Goal: Information Seeking & Learning: Learn about a topic

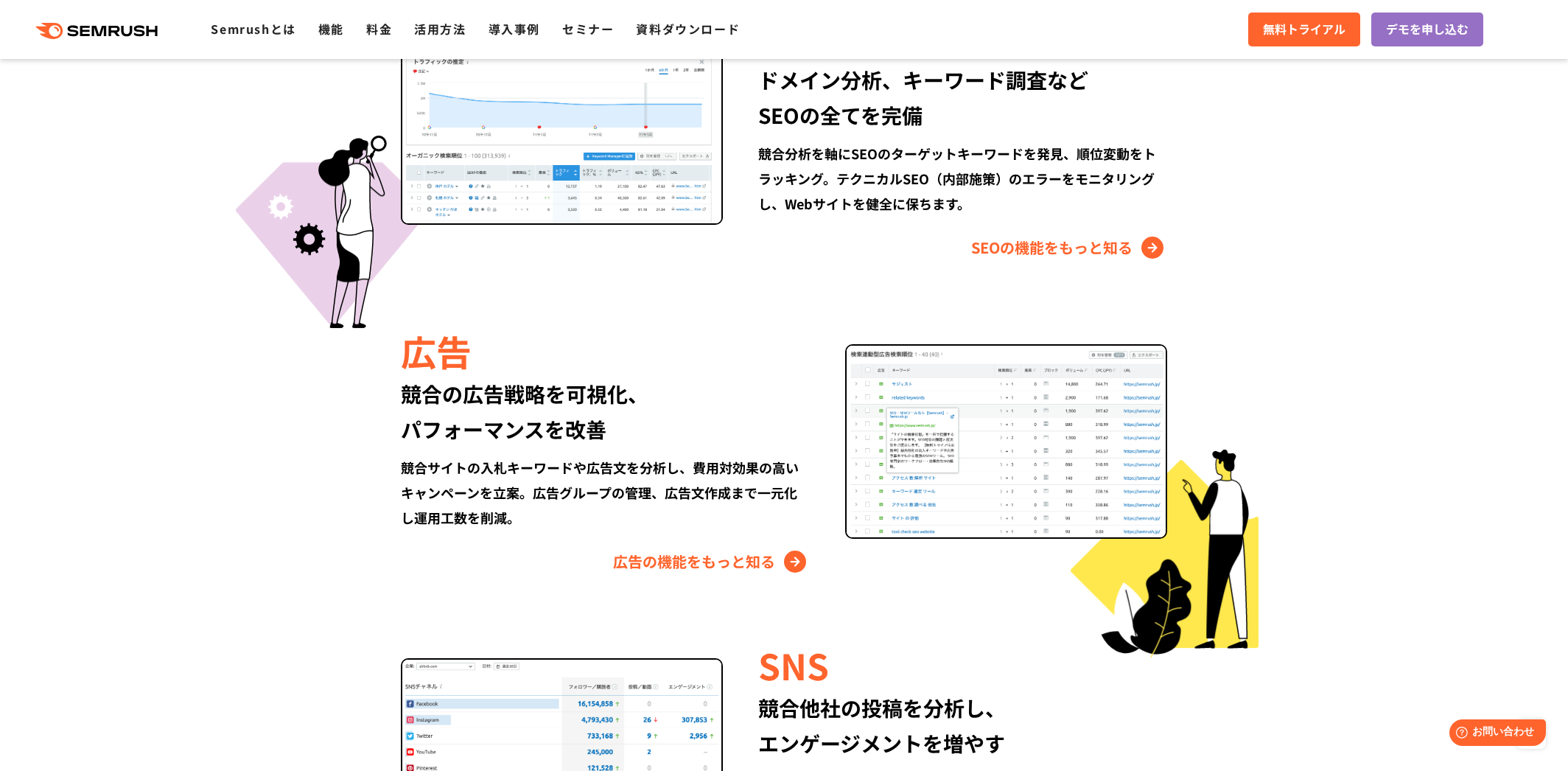
scroll to position [1475, 0]
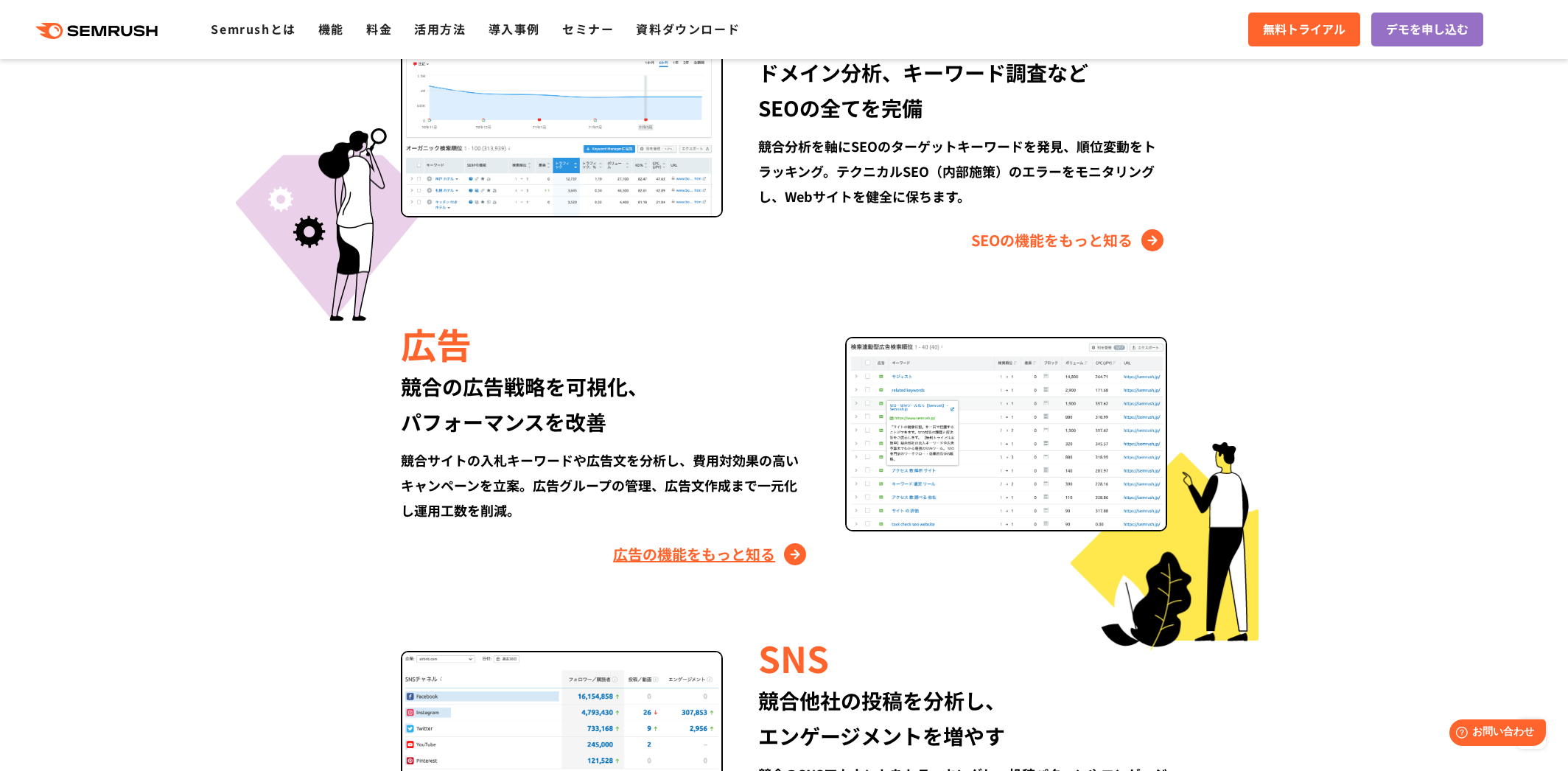
click at [749, 549] on link "広告の機能をもっと知る" at bounding box center [711, 554] width 197 height 24
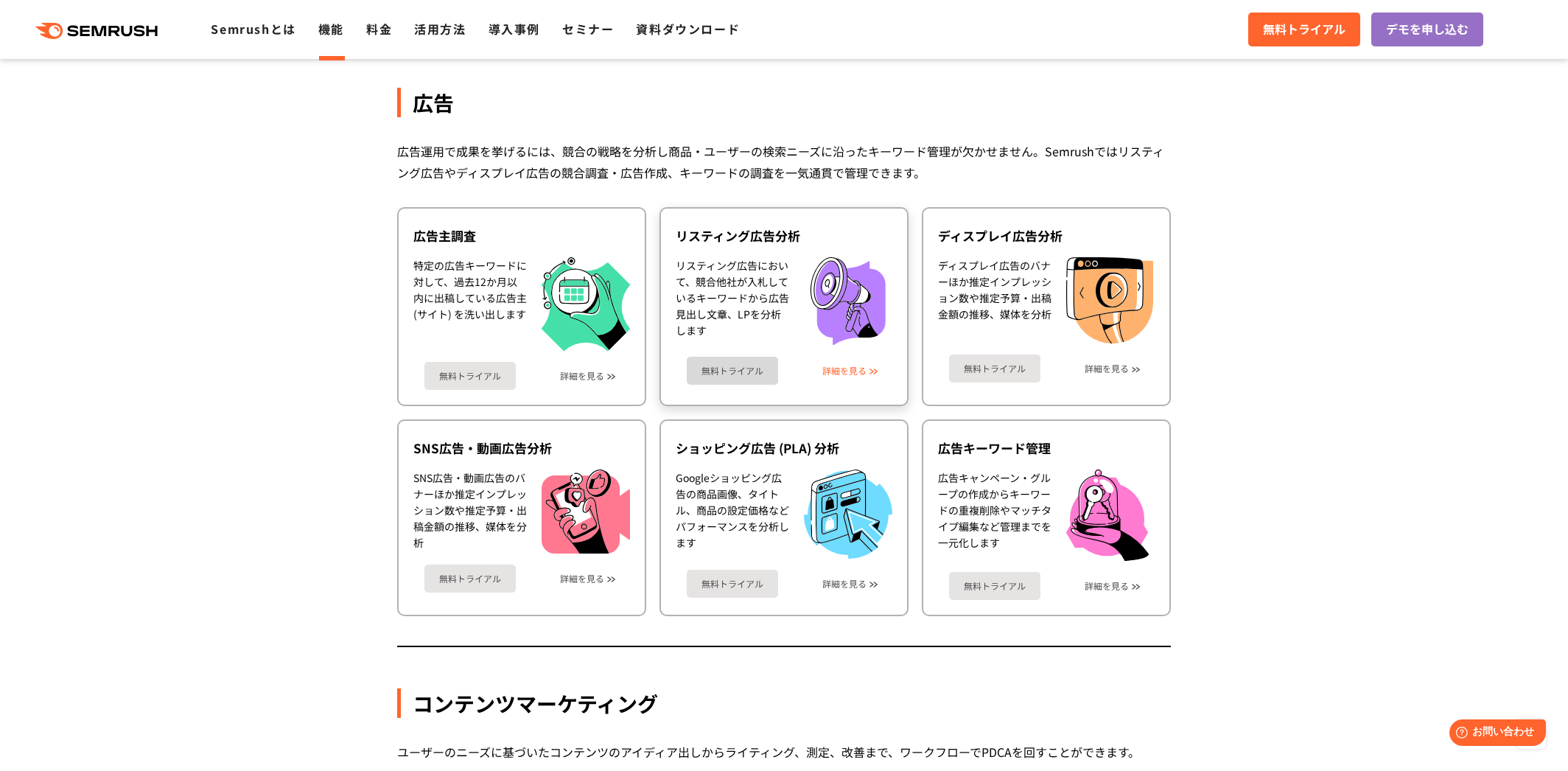
click at [851, 372] on link "詳細を見る" at bounding box center [844, 371] width 45 height 10
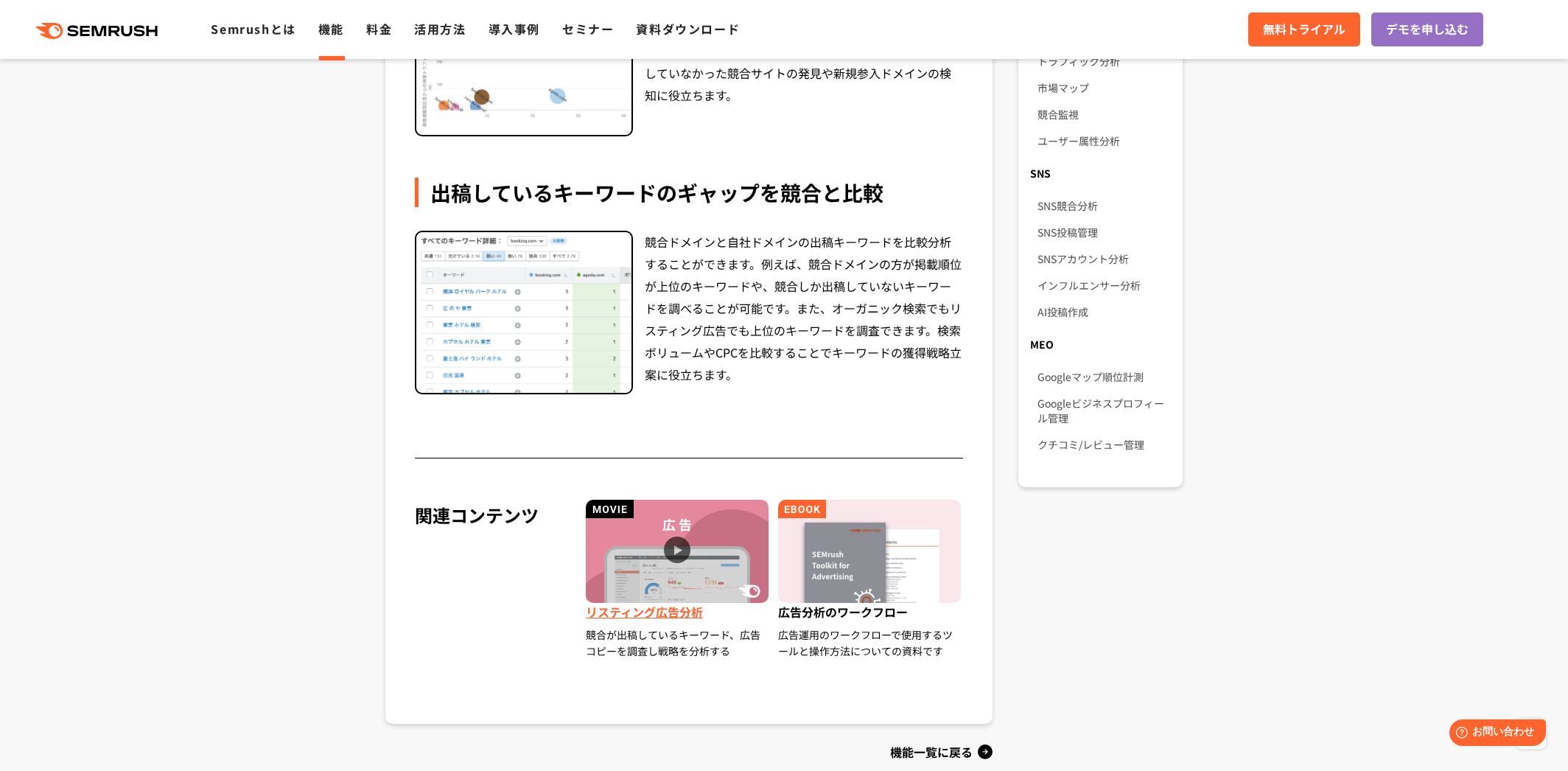
scroll to position [958, 0]
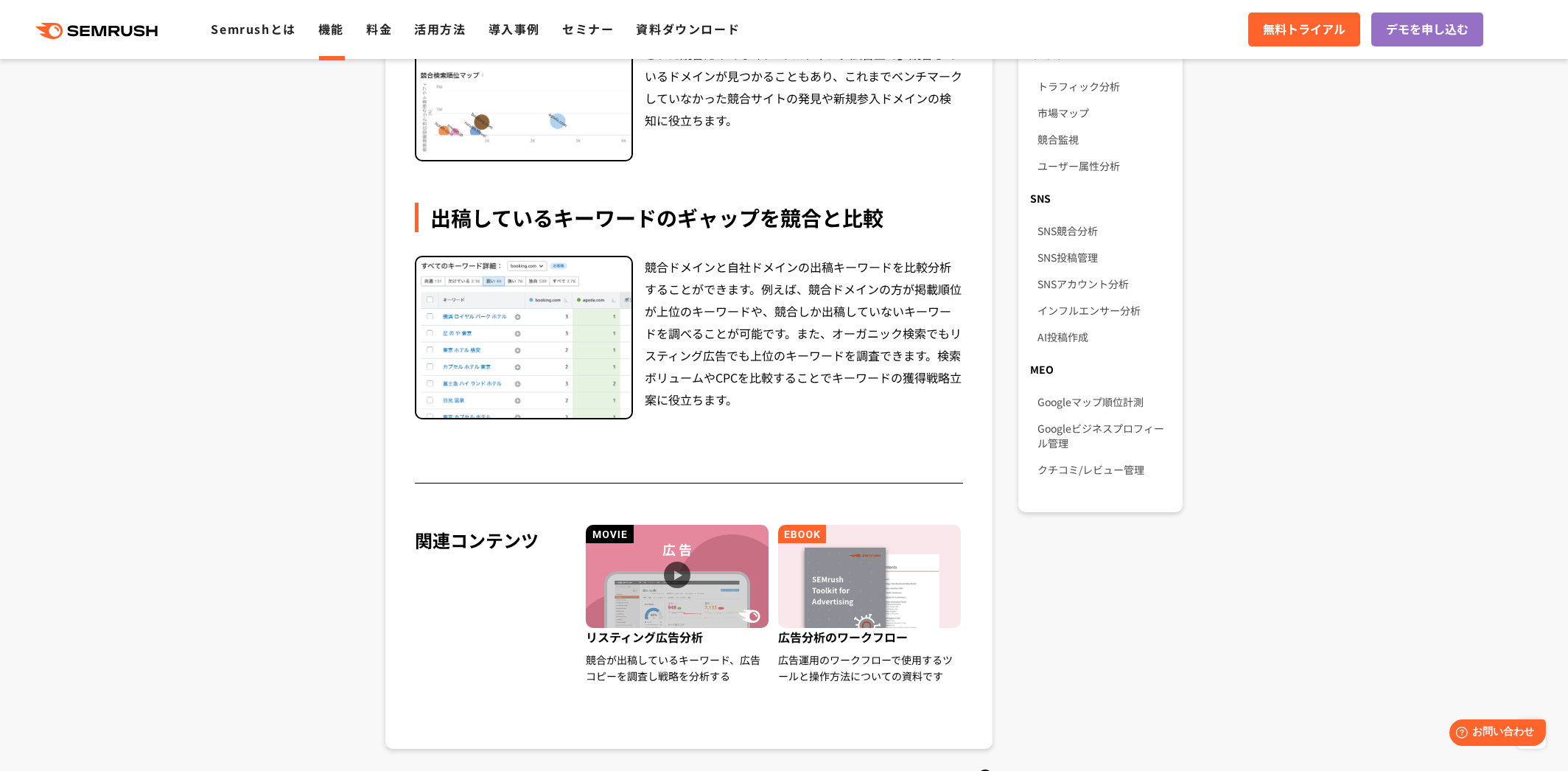
click at [870, 396] on div "競合ドメインと自社ドメインの出稿キーワードを比較分析することができます。例えば、競合ドメインの方が掲載順位が上位のキーワードや、競合しか出稿していないキーワー…" at bounding box center [804, 337] width 318 height 164
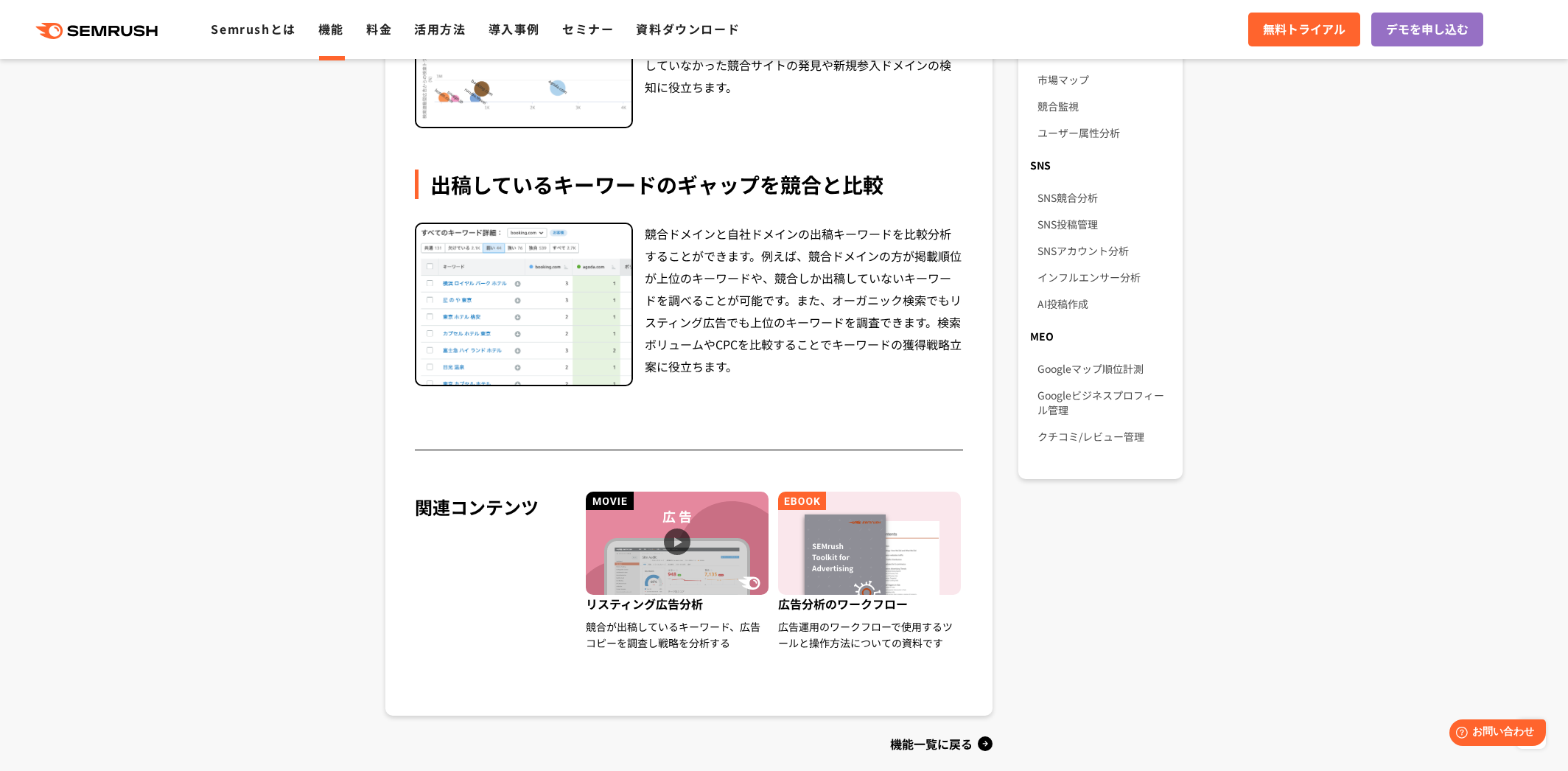
scroll to position [1032, 0]
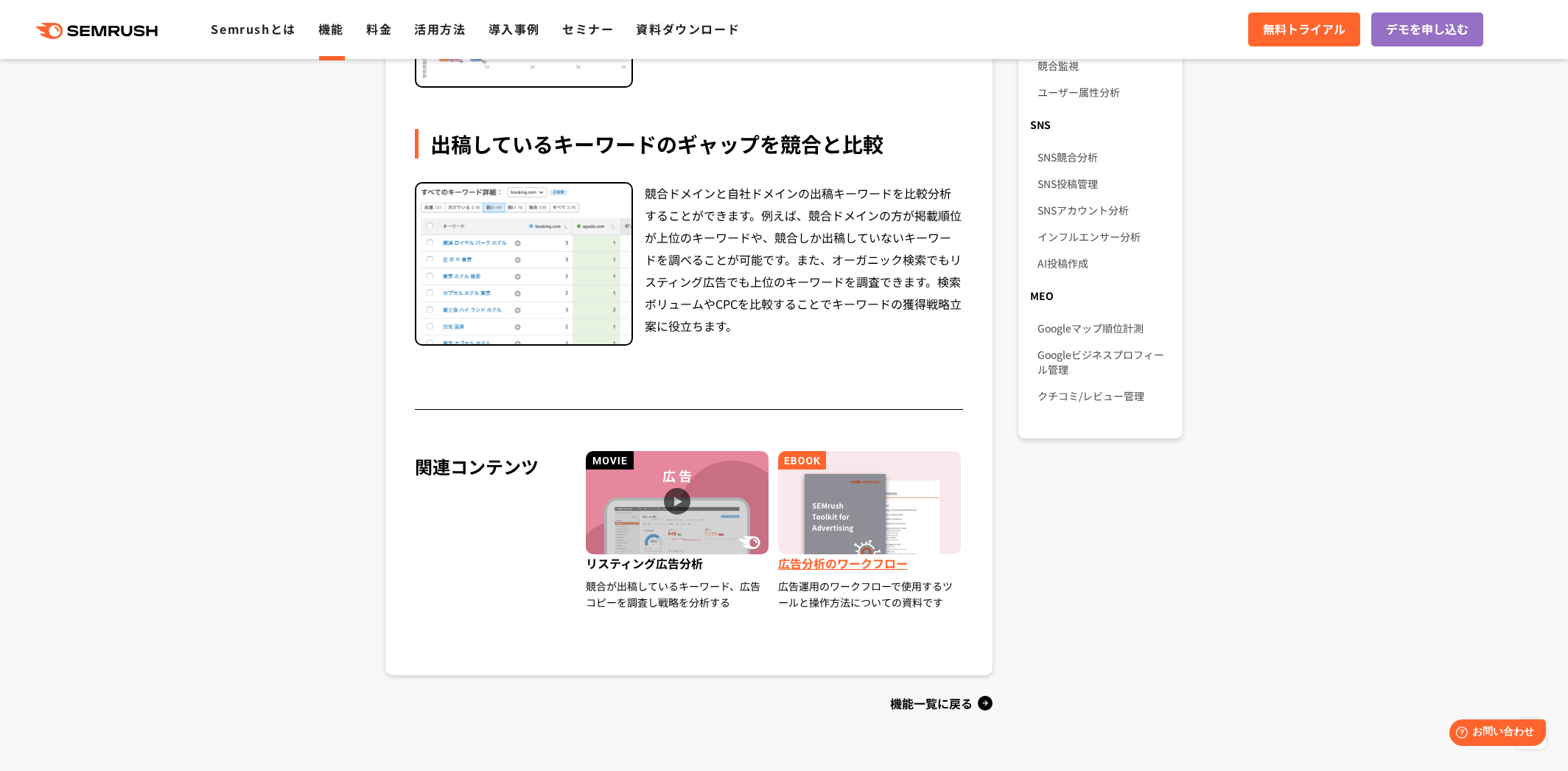
click at [842, 560] on span "広告分析のワークフロー" at bounding box center [870, 566] width 185 height 24
